Goal: Transaction & Acquisition: Purchase product/service

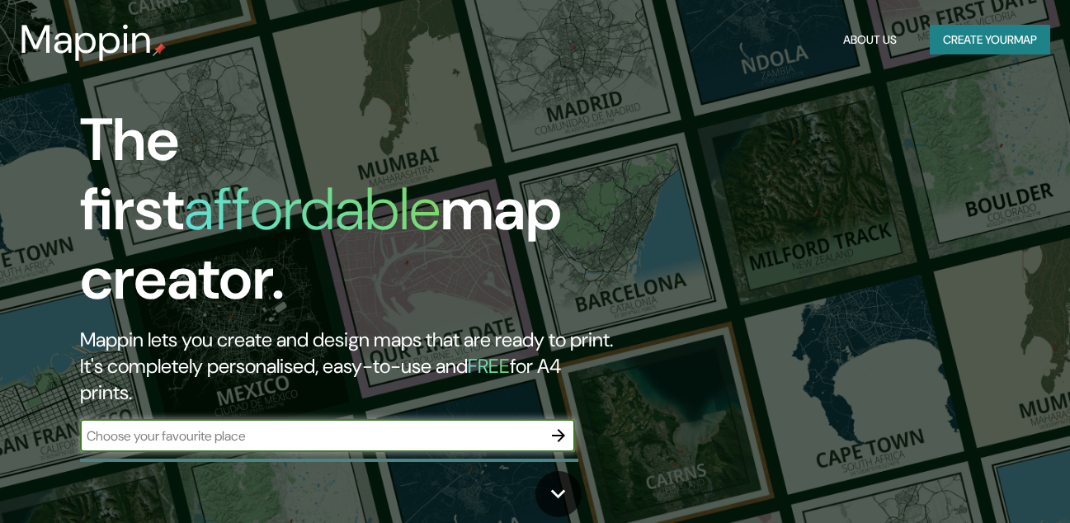
click at [515, 426] on input "text" at bounding box center [311, 435] width 462 height 19
type input "Bar"
click at [560, 426] on icon "button" at bounding box center [559, 436] width 20 height 20
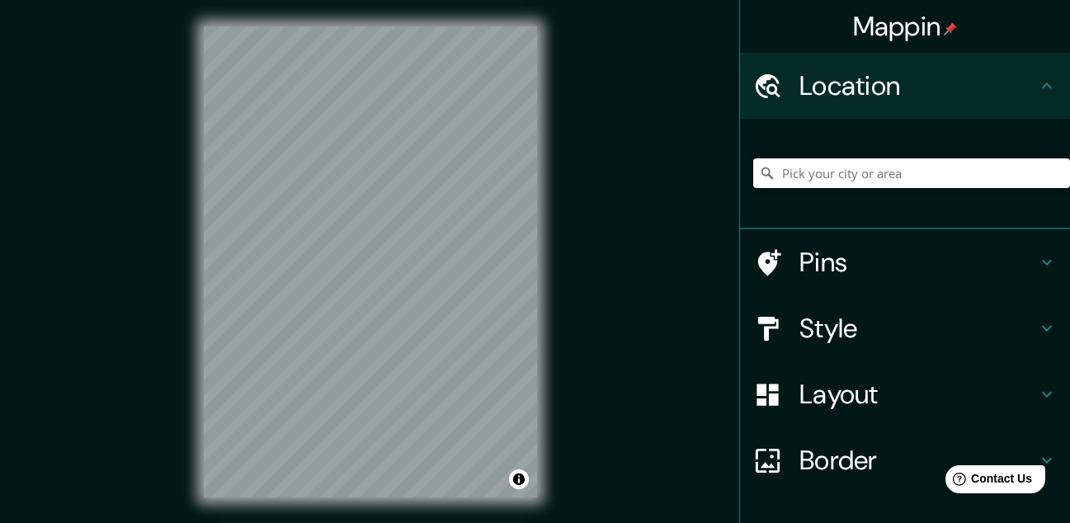
click at [922, 177] on input "Pick your city or area" at bounding box center [911, 173] width 317 height 30
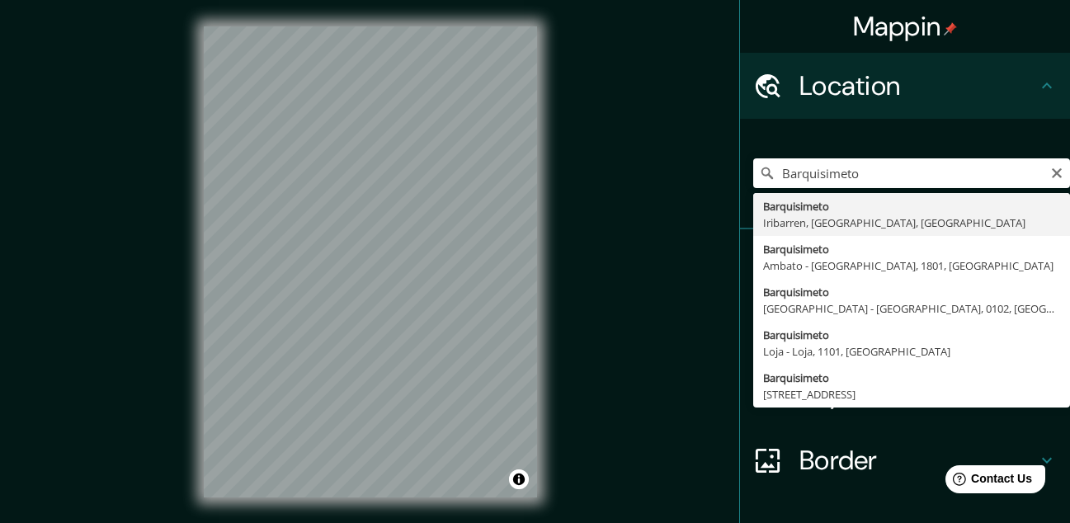
type input "Barquisimeto, Iribarren, [GEOGRAPHIC_DATA], [GEOGRAPHIC_DATA]"
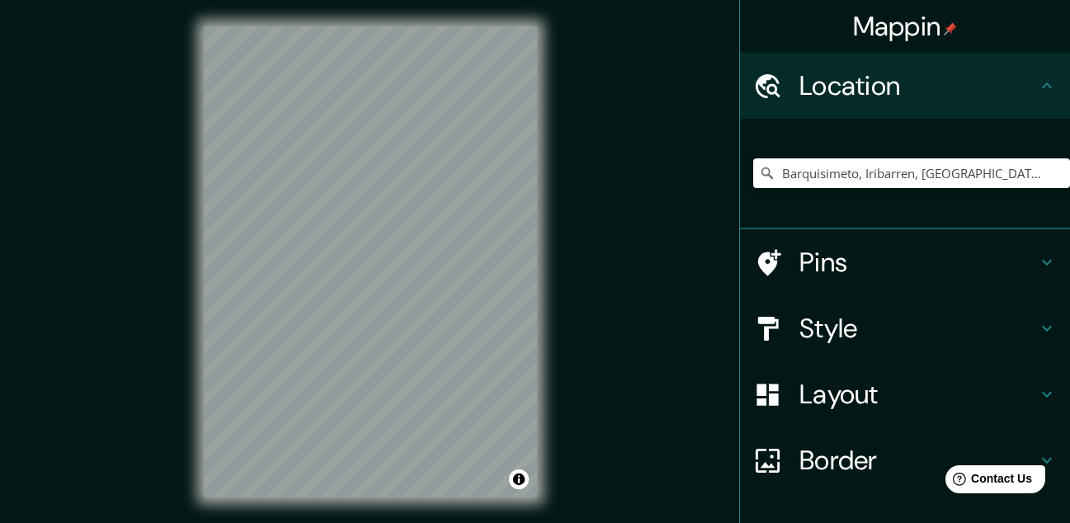
click at [911, 336] on h4 "Style" at bounding box center [918, 328] width 238 height 33
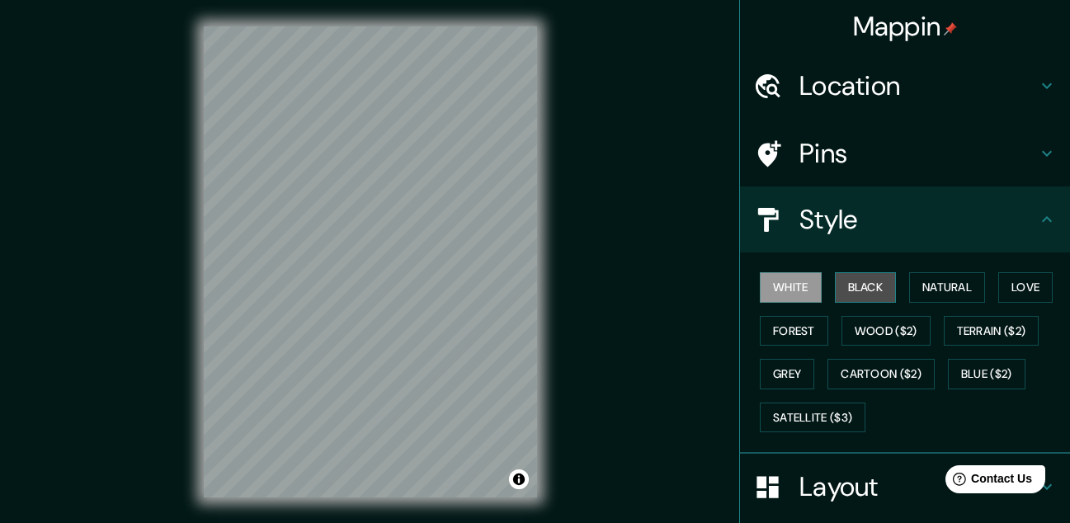
click at [851, 293] on button "Black" at bounding box center [866, 287] width 62 height 31
click at [849, 286] on button "Black" at bounding box center [866, 287] width 62 height 31
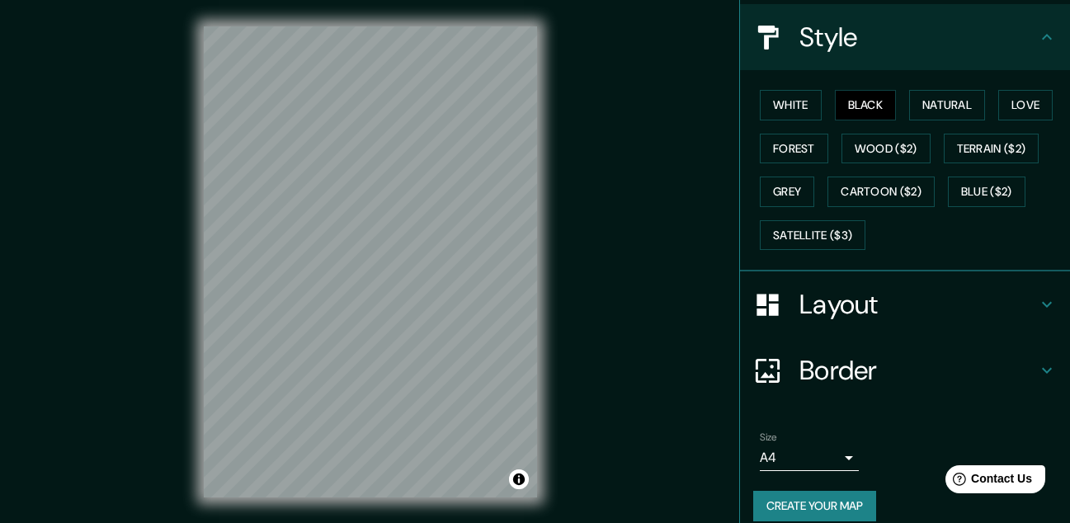
scroll to position [200, 0]
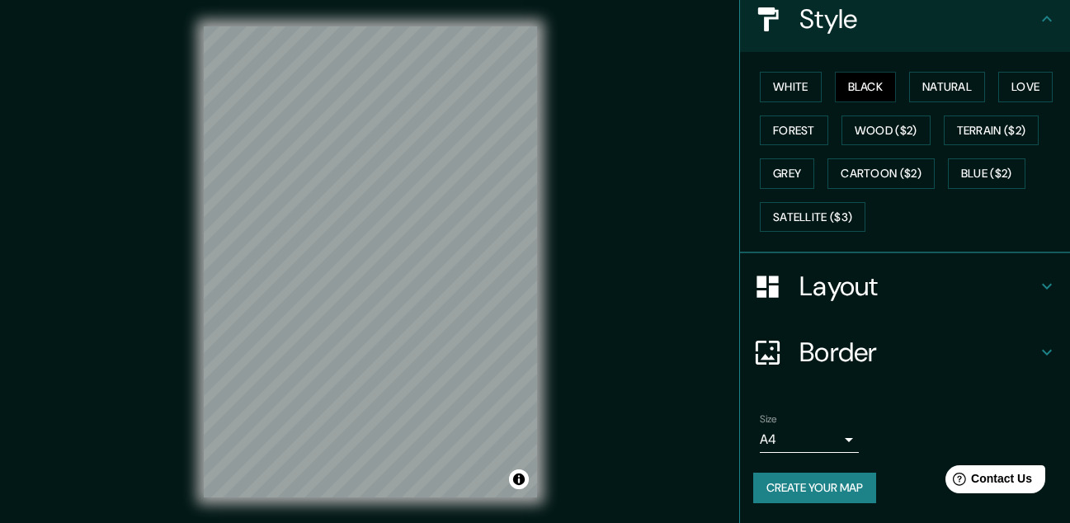
click at [832, 438] on body "Mappin Location [GEOGRAPHIC_DATA], [GEOGRAPHIC_DATA], [GEOGRAPHIC_DATA], [GEOGR…" at bounding box center [535, 261] width 1070 height 523
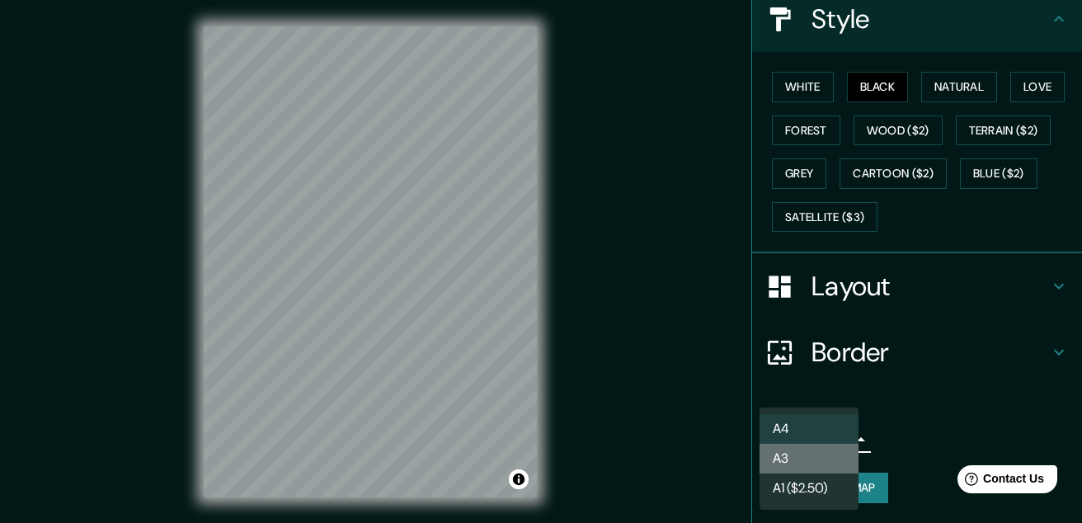
click at [819, 451] on li "A3" at bounding box center [809, 459] width 99 height 30
type input "a4"
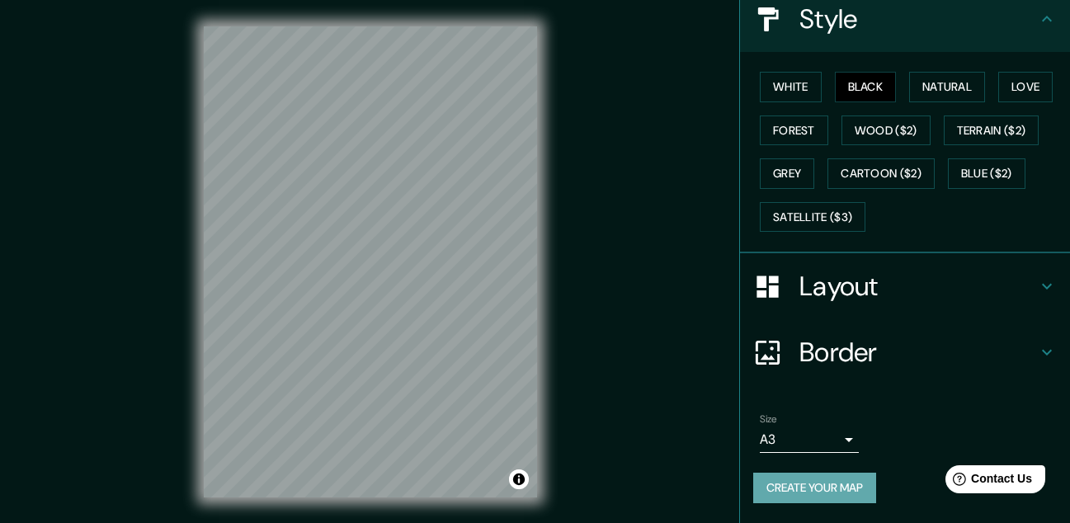
click at [820, 489] on button "Create your map" at bounding box center [814, 488] width 123 height 31
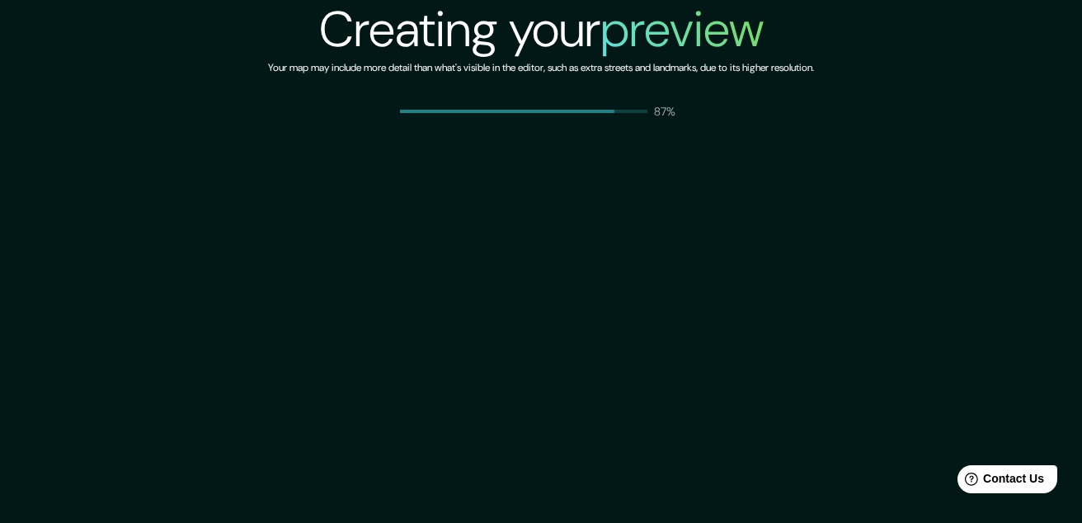
click at [1074, 15] on div "Creating your preview Your map may include more detail than what's visible in t…" at bounding box center [541, 60] width 1082 height 120
